Goal: Transaction & Acquisition: Purchase product/service

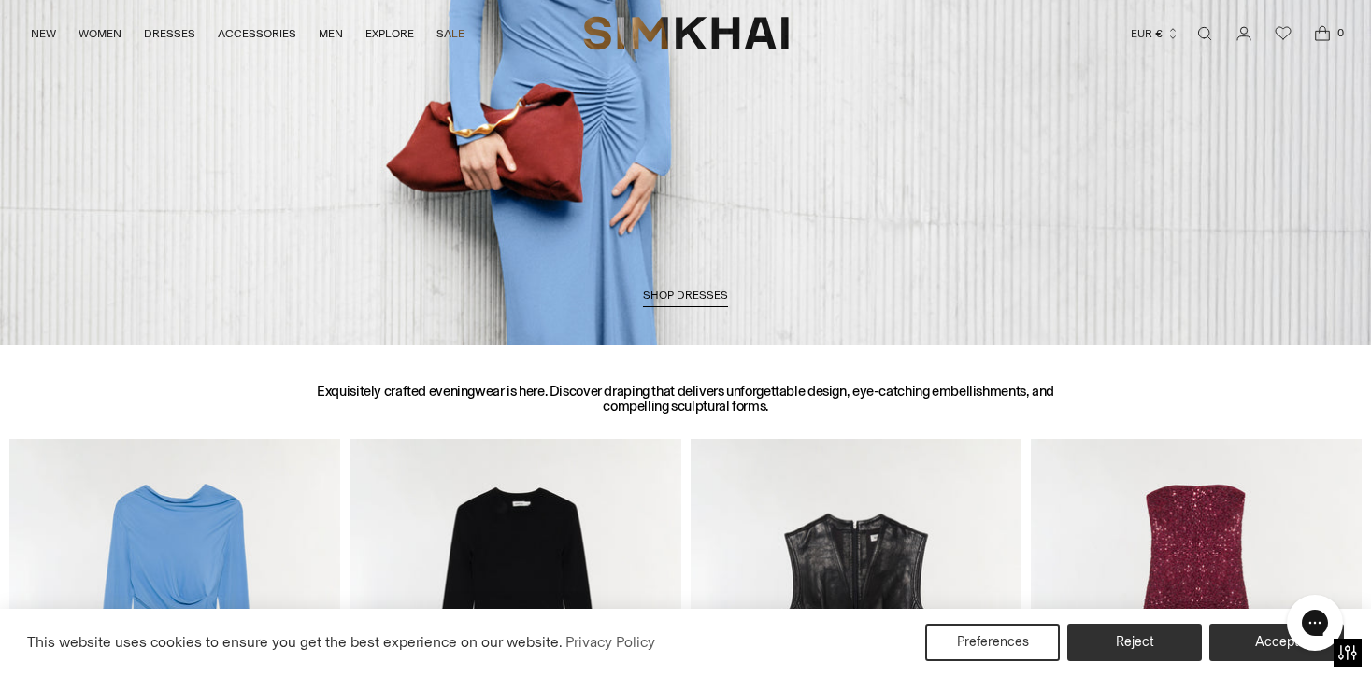
scroll to position [835, 0]
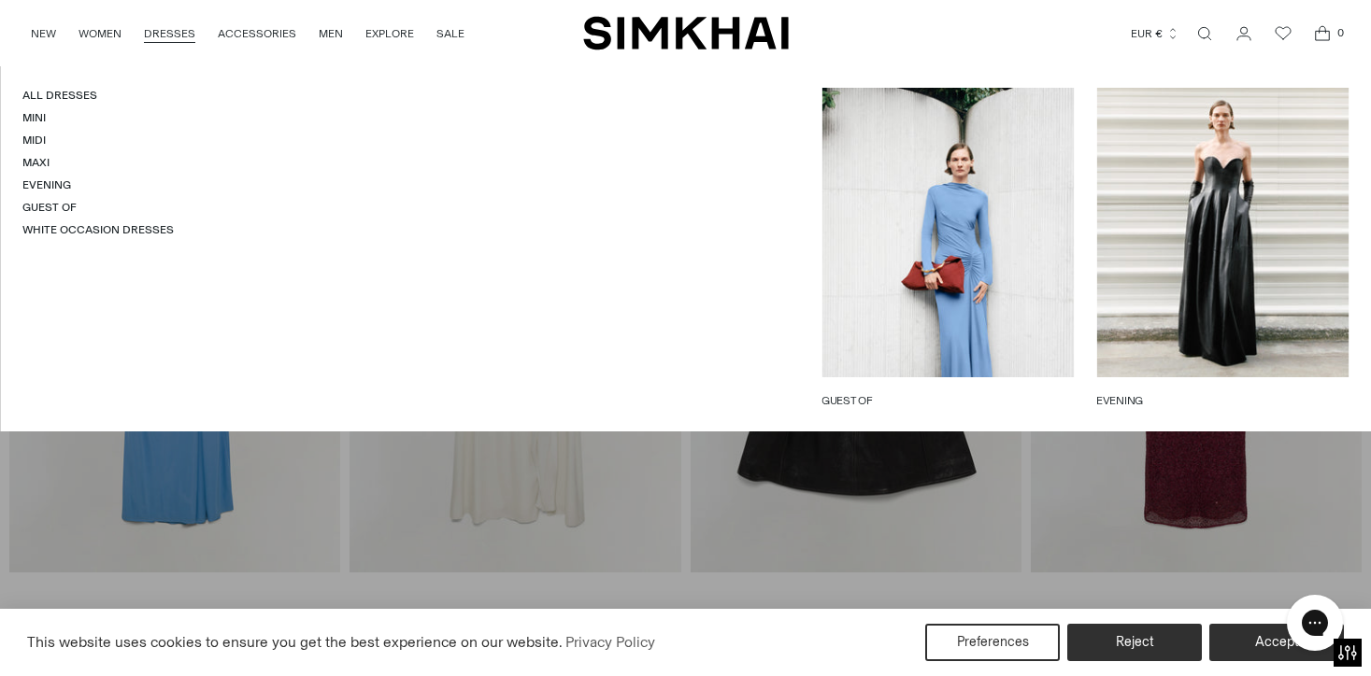
click at [162, 35] on link "DRESSES" at bounding box center [169, 33] width 51 height 41
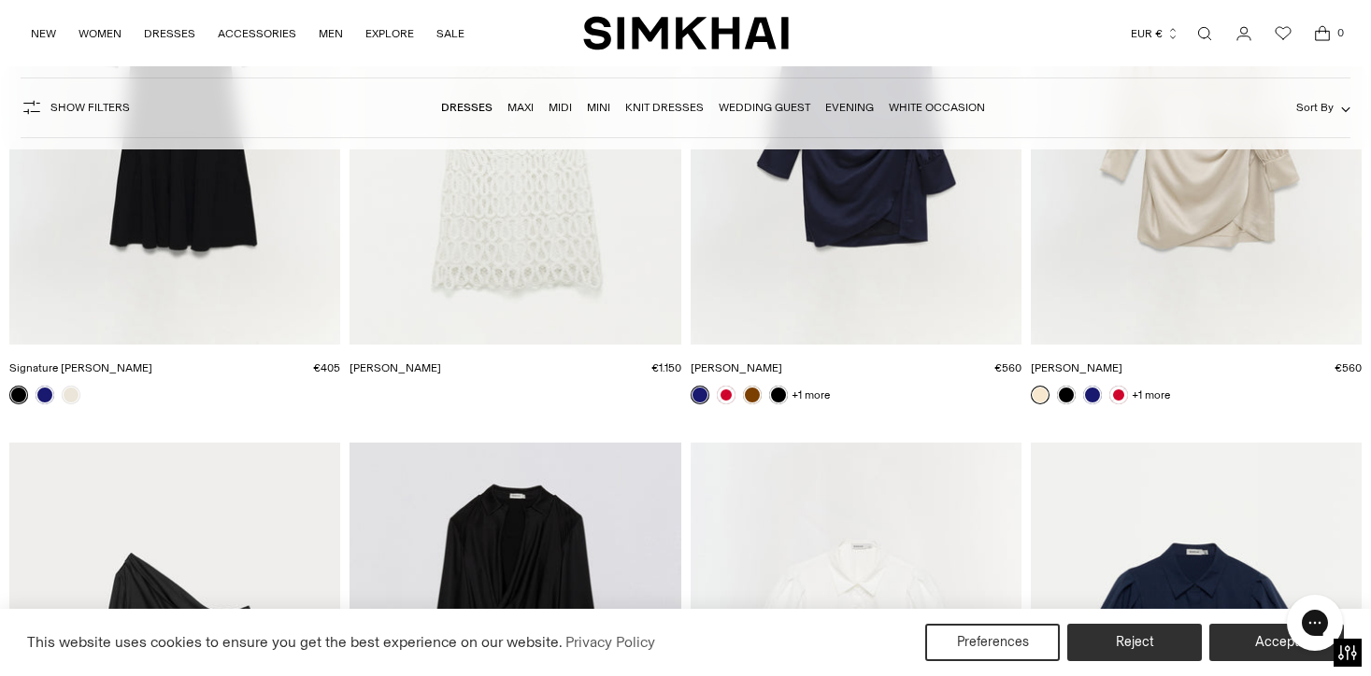
scroll to position [21412, 0]
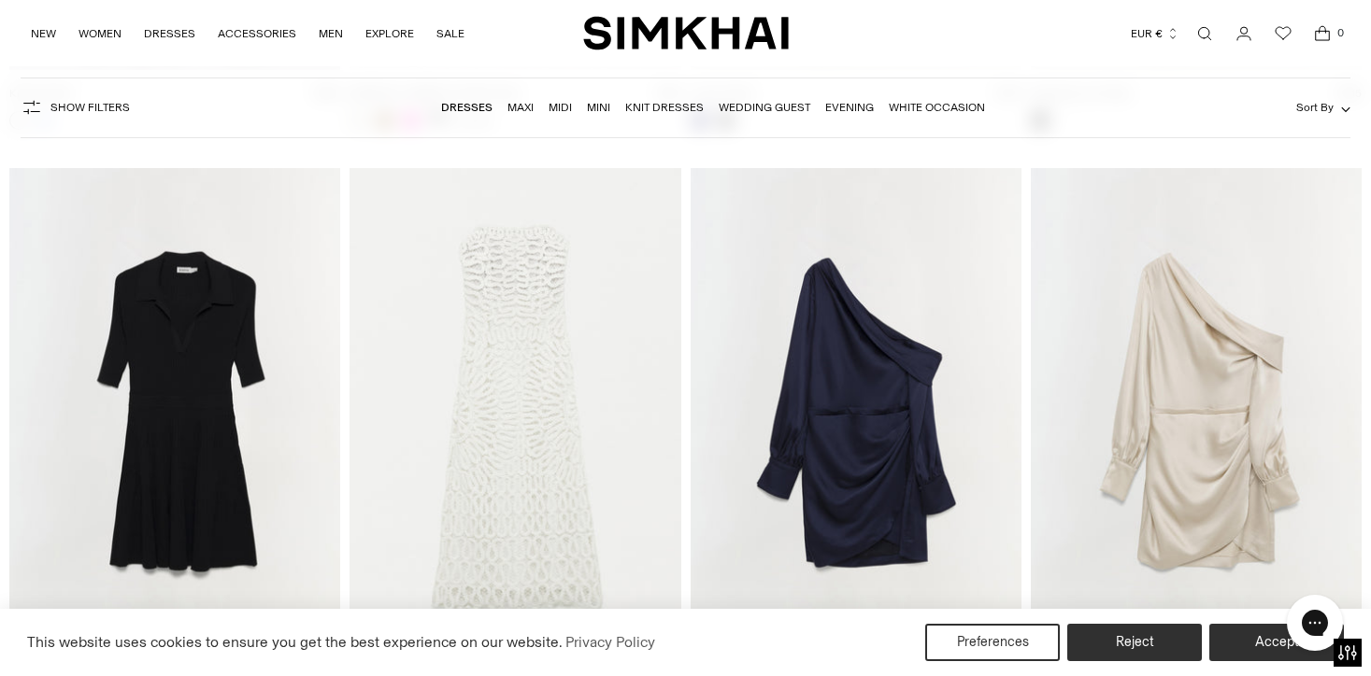
click at [0, 0] on img "Cameron Dress" at bounding box center [0, 0] width 0 height 0
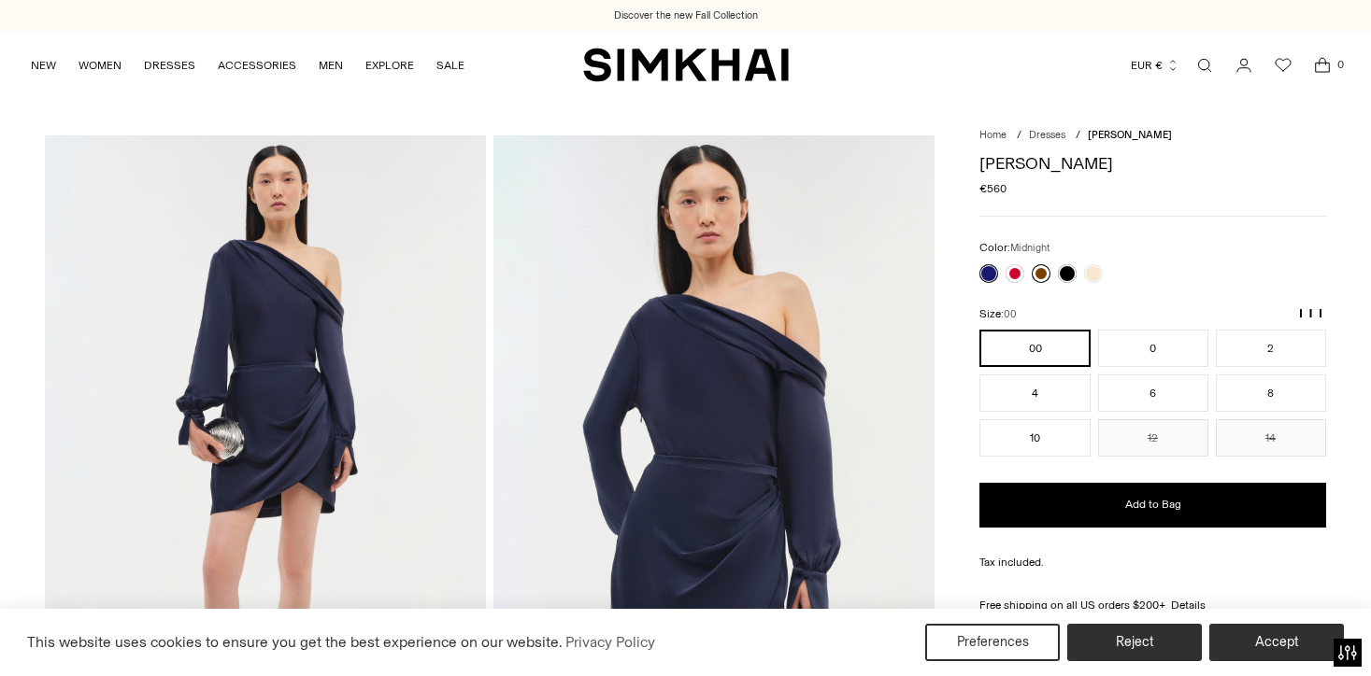
click at [1045, 271] on link at bounding box center [1040, 273] width 19 height 19
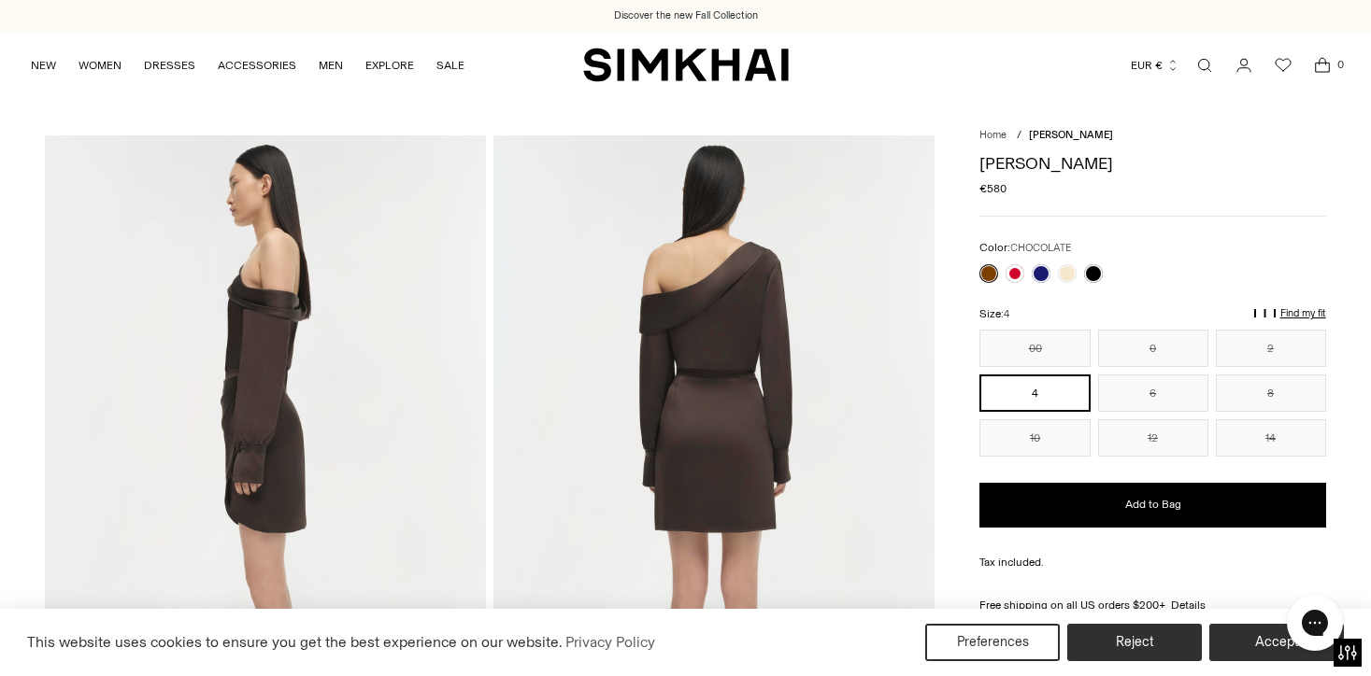
click at [988, 273] on link at bounding box center [988, 273] width 19 height 19
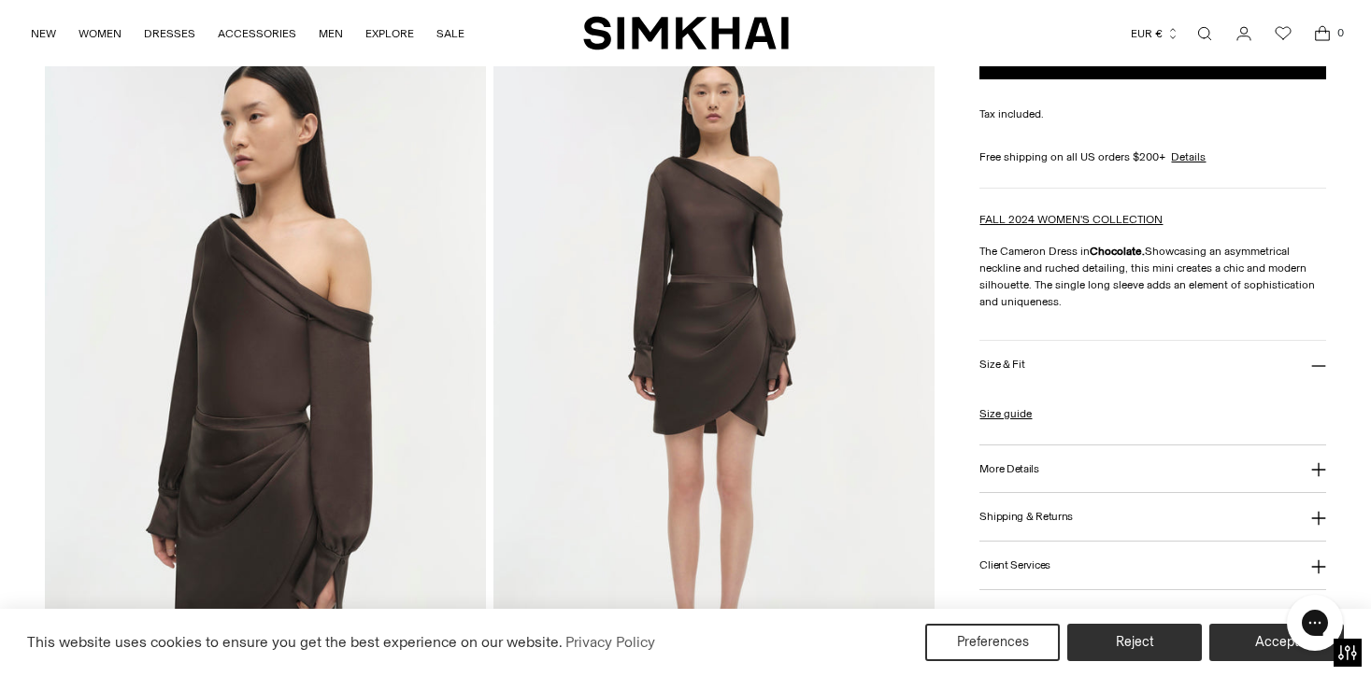
scroll to position [768, 0]
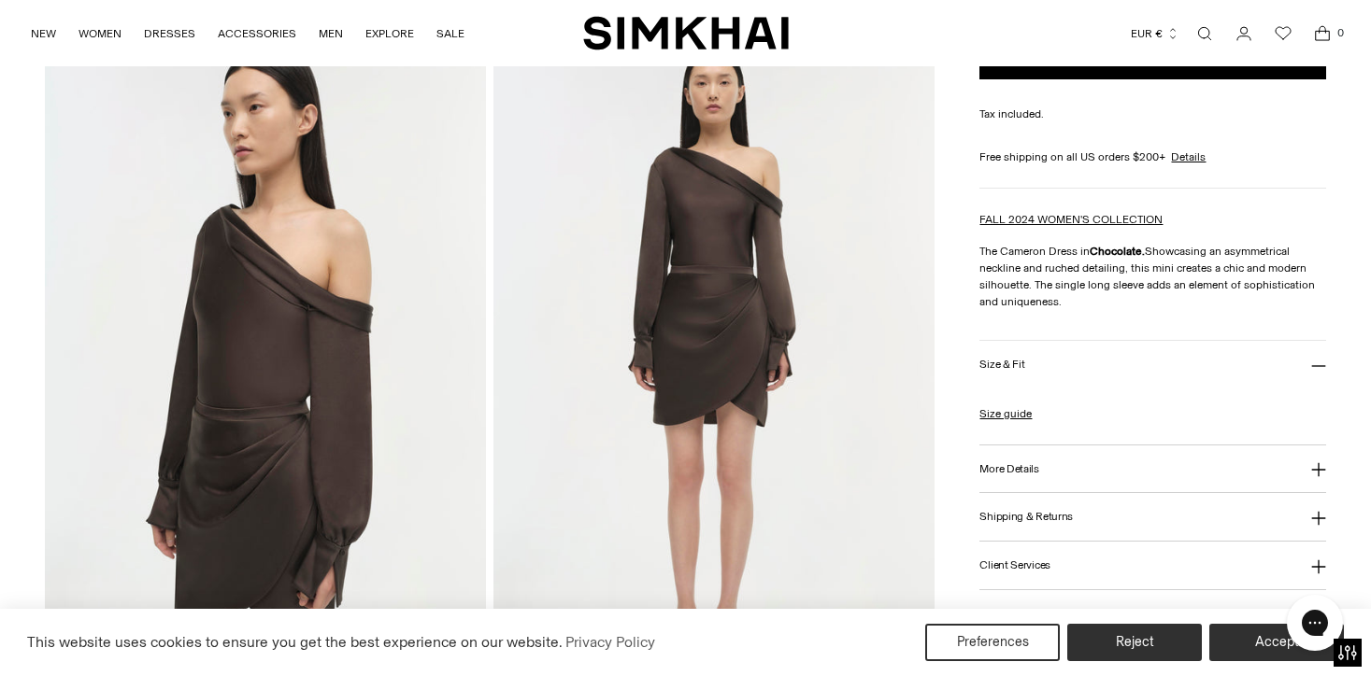
click at [730, 360] on img at bounding box center [713, 366] width 441 height 661
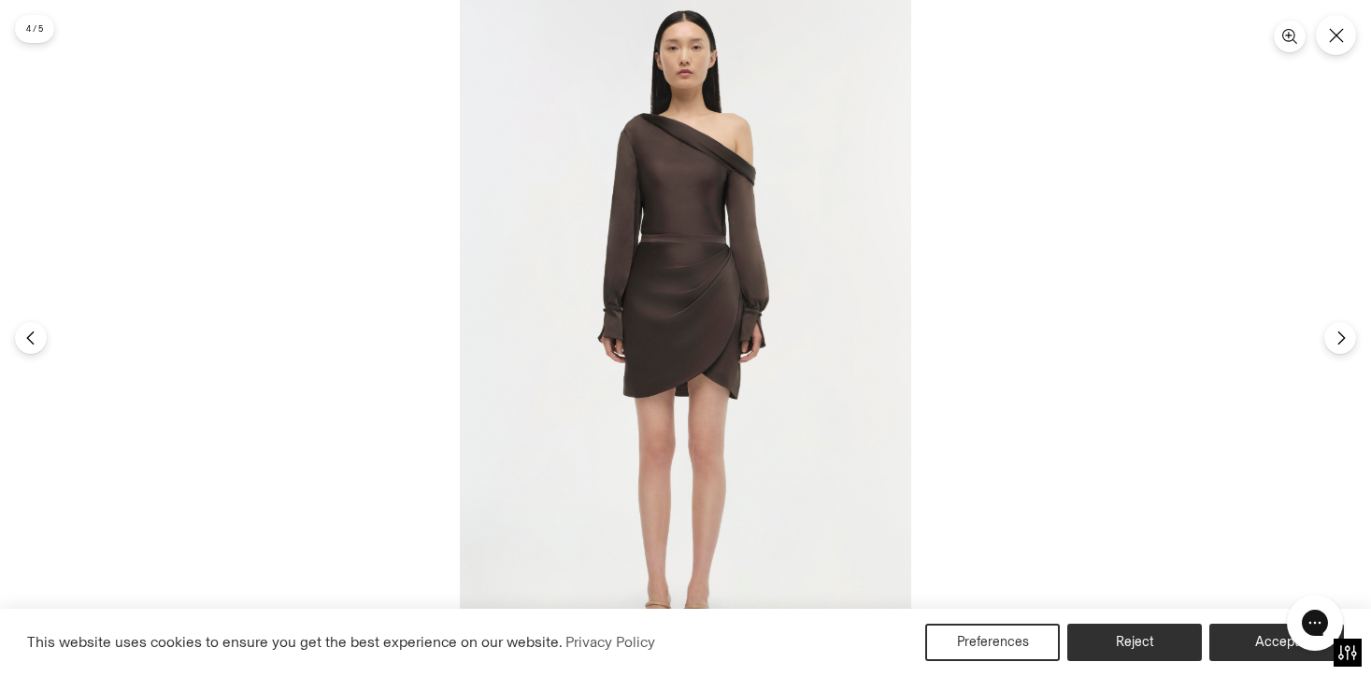
click at [724, 318] on img at bounding box center [685, 338] width 451 height 676
